Goal: Find specific page/section: Find specific page/section

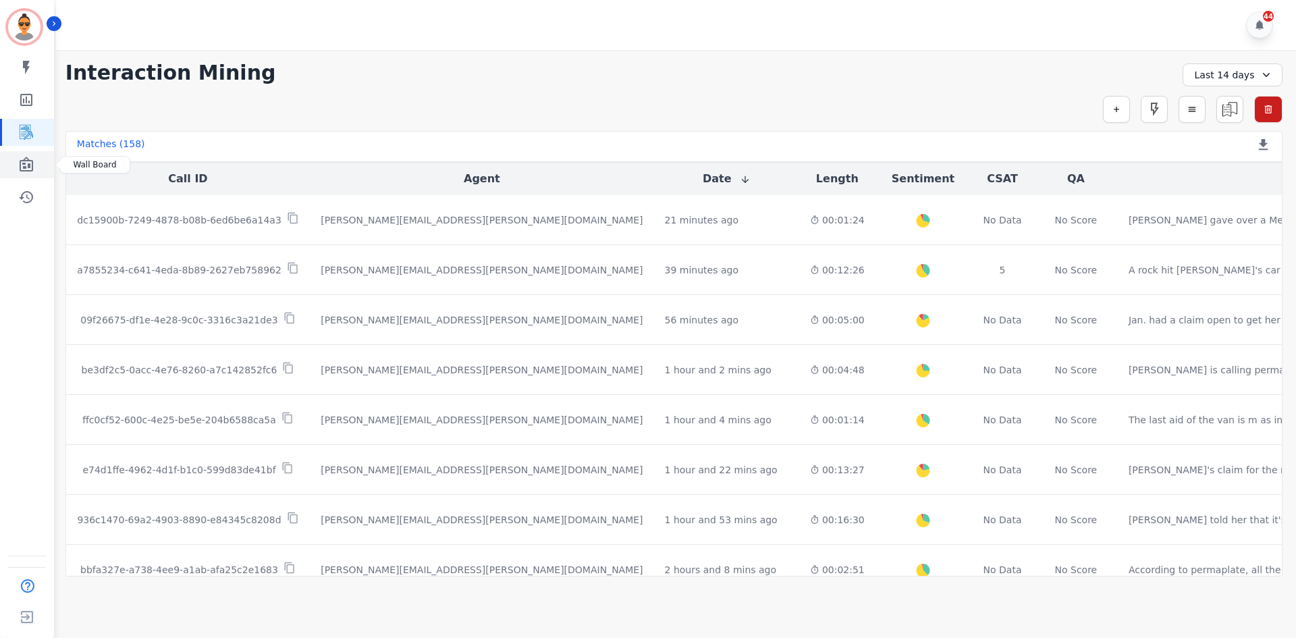
click at [29, 162] on icon "Sidebar" at bounding box center [26, 165] width 16 height 16
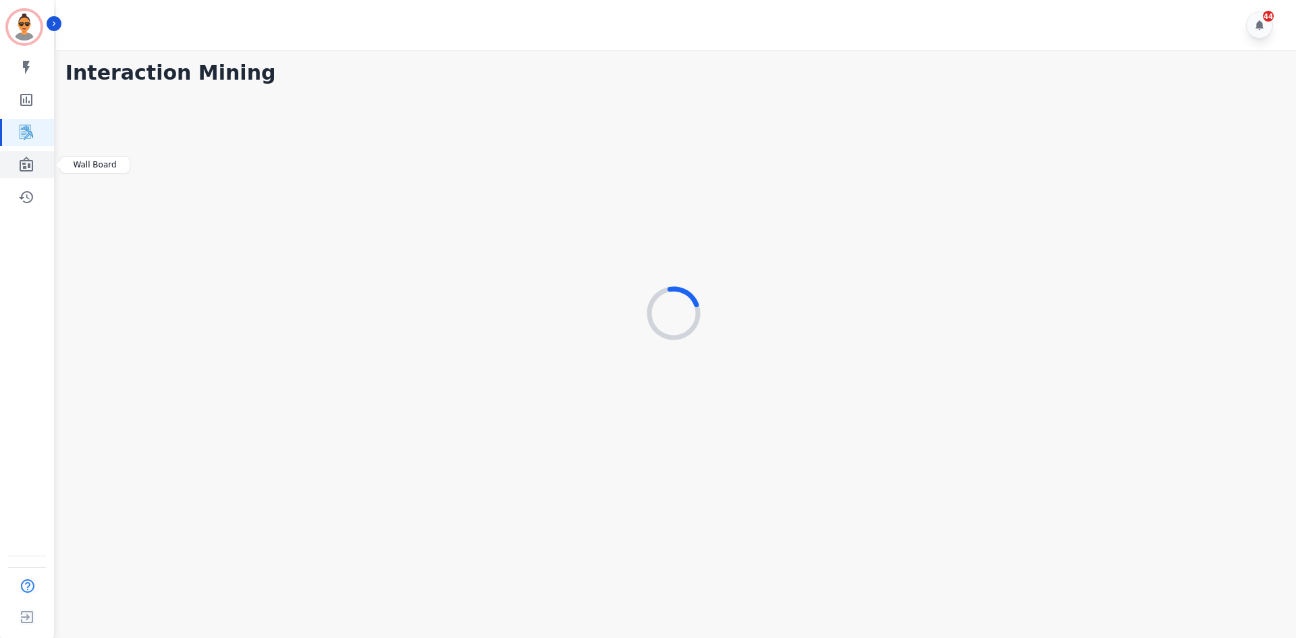
click at [31, 161] on icon "Sidebar" at bounding box center [27, 164] width 14 height 15
